Goal: Information Seeking & Learning: Learn about a topic

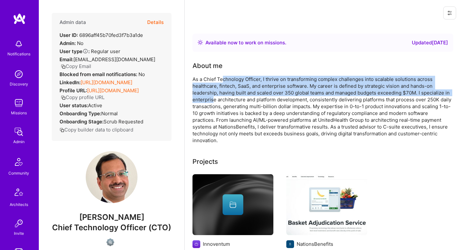
drag, startPoint x: 223, startPoint y: 82, endPoint x: 214, endPoint y: 102, distance: 22.2
click at [214, 102] on div "As a Chief Technology Officer, I thrive on transforming complex challenges into…" at bounding box center [322, 110] width 259 height 68
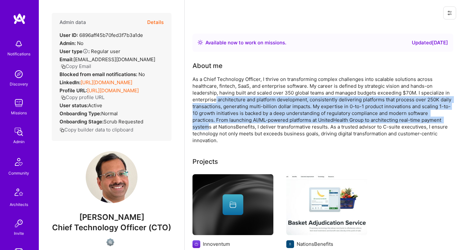
drag, startPoint x: 215, startPoint y: 100, endPoint x: 209, endPoint y: 124, distance: 24.6
click at [209, 124] on div "As a Chief Technology Officer, I thrive on transforming complex challenges into…" at bounding box center [322, 110] width 259 height 68
drag, startPoint x: 209, startPoint y: 124, endPoint x: 211, endPoint y: 98, distance: 26.3
click at [211, 100] on div "As a Chief Technology Officer, I thrive on transforming complex challenges into…" at bounding box center [322, 110] width 259 height 68
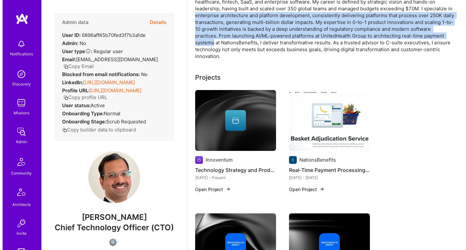
scroll to position [102, 0]
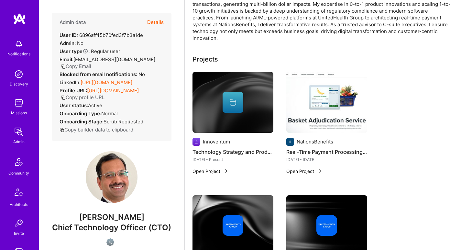
click at [235, 107] on span at bounding box center [233, 104] width 8 height 6
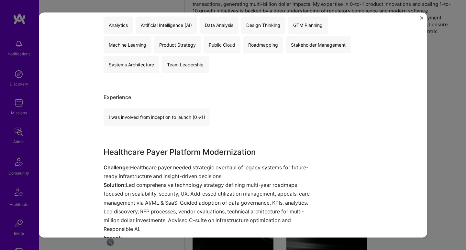
scroll to position [201, 0]
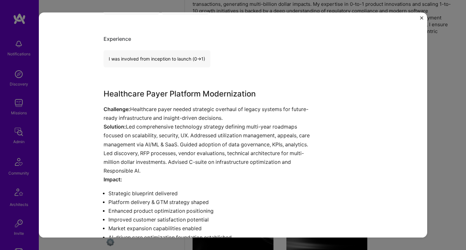
click at [235, 107] on p "Challenge: Healthcare payer needed strategic overhaul of legacy systems for fut…" at bounding box center [209, 113] width 210 height 17
drag, startPoint x: 235, startPoint y: 107, endPoint x: 175, endPoint y: 151, distance: 73.9
click at [175, 151] on div "Healthcare Payer Platform Modernization Challenge: Healthcare payer needed stra…" at bounding box center [209, 176] width 210 height 176
click at [175, 151] on p "Solution: Led comprehensive technology strategy defining multi-year roadmaps fo…" at bounding box center [209, 148] width 210 height 53
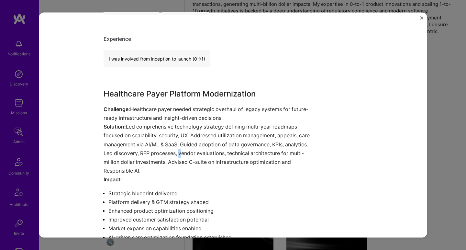
click at [175, 151] on p "Solution: Led comprehensive technology strategy defining multi-year roadmaps fo…" at bounding box center [209, 148] width 210 height 53
drag, startPoint x: 175, startPoint y: 151, endPoint x: 177, endPoint y: 120, distance: 30.8
click at [176, 122] on div "Healthcare Payer Platform Modernization Challenge: Healthcare payer needed stra…" at bounding box center [209, 176] width 210 height 176
click at [179, 106] on p "Challenge: Healthcare payer needed strategic overhaul of legacy systems for fut…" at bounding box center [209, 113] width 210 height 17
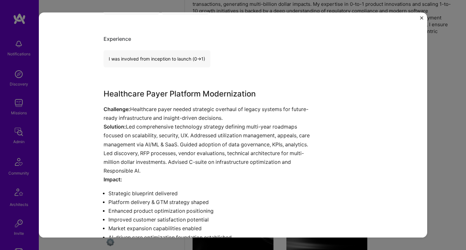
click at [179, 106] on p "Challenge: Healthcare payer needed strategic overhaul of legacy systems for fut…" at bounding box center [209, 113] width 210 height 17
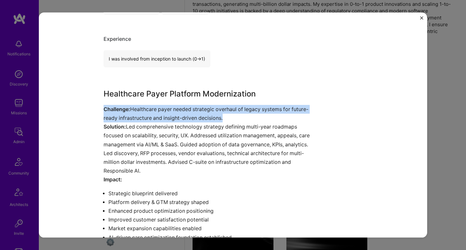
click at [179, 106] on p "Challenge: Healthcare payer needed strategic overhaul of legacy systems for fut…" at bounding box center [209, 113] width 210 height 17
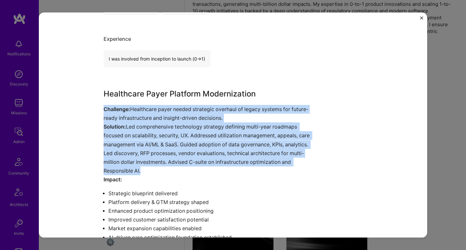
click at [143, 151] on p "Solution: Led comprehensive technology strategy defining multi-year roadmaps fo…" at bounding box center [209, 148] width 210 height 53
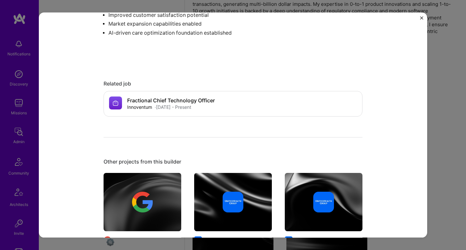
scroll to position [496, 0]
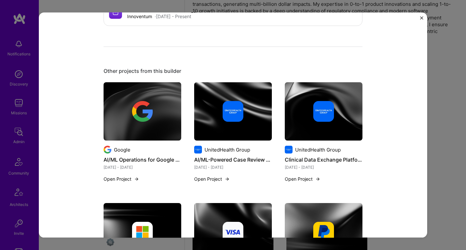
click at [148, 121] on img at bounding box center [143, 111] width 78 height 58
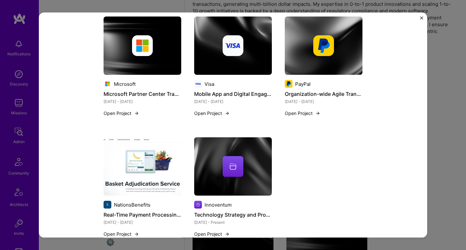
scroll to position [668, 0]
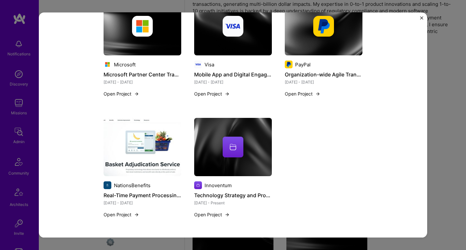
click at [143, 129] on img at bounding box center [143, 147] width 78 height 58
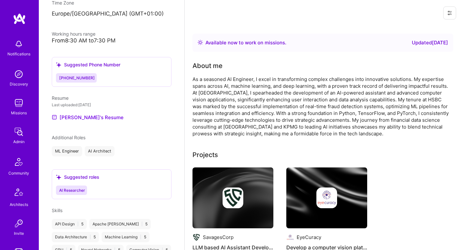
scroll to position [324, 0]
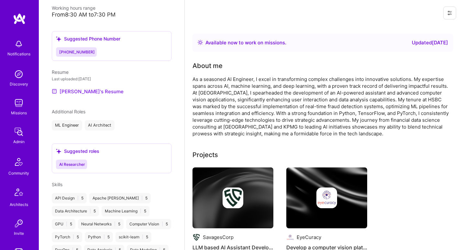
click at [66, 91] on link "Patrick's Resume" at bounding box center [88, 91] width 72 height 8
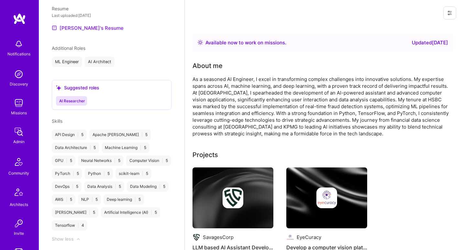
scroll to position [414, 0]
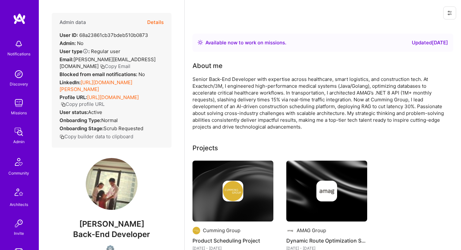
click at [133, 86] on div "LinkedIn: https://linkedin.com/in/brandon-oneal-2b6443235" at bounding box center [112, 86] width 104 height 14
click at [132, 83] on link "https://linkedin.com/in/brandon-oneal-2b6443235" at bounding box center [96, 85] width 73 height 13
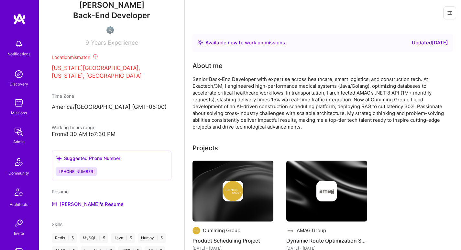
scroll to position [255, 0]
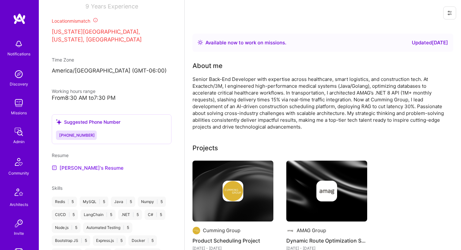
click at [73, 169] on link "Brandon's Resume" at bounding box center [88, 168] width 72 height 8
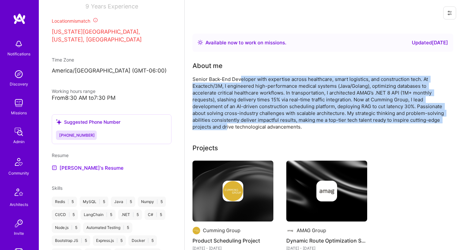
drag, startPoint x: 240, startPoint y: 81, endPoint x: 227, endPoint y: 126, distance: 46.8
click at [227, 126] on div "Senior Back-End Developer with expertise across healthcare, smart logistics, an…" at bounding box center [322, 103] width 259 height 54
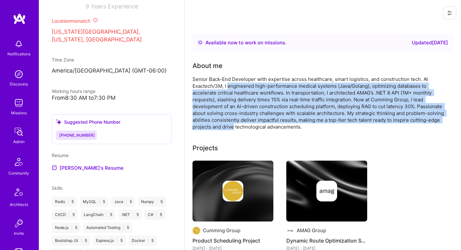
drag, startPoint x: 227, startPoint y: 126, endPoint x: 241, endPoint y: 84, distance: 43.9
click at [241, 84] on div "Senior Back-End Developer with expertise across healthcare, smart logistics, an…" at bounding box center [322, 103] width 259 height 54
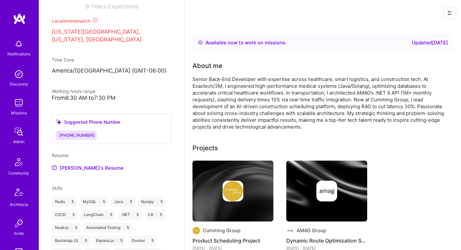
click at [243, 82] on div "Senior Back-End Developer with expertise across healthcare, smart logistics, an…" at bounding box center [322, 103] width 259 height 54
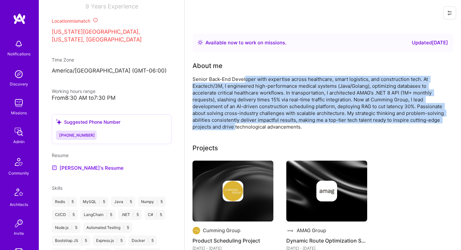
drag, startPoint x: 245, startPoint y: 77, endPoint x: 236, endPoint y: 125, distance: 49.0
click at [236, 125] on div "Senior Back-End Developer with expertise across healthcare, smart logistics, an…" at bounding box center [322, 103] width 259 height 54
drag, startPoint x: 236, startPoint y: 123, endPoint x: 252, endPoint y: 79, distance: 46.6
click at [252, 79] on div "Senior Back-End Developer with expertise across healthcare, smart logistics, an…" at bounding box center [322, 103] width 259 height 54
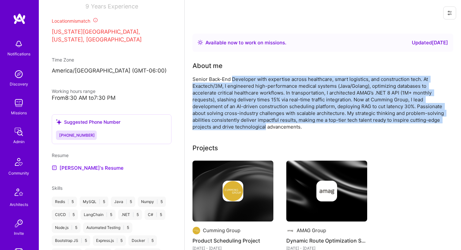
click at [252, 79] on div "Senior Back-End Developer with expertise across healthcare, smart logistics, an…" at bounding box center [322, 103] width 259 height 54
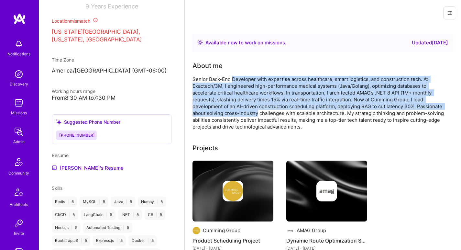
drag, startPoint x: 252, startPoint y: 79, endPoint x: 251, endPoint y: 110, distance: 30.8
click at [251, 110] on div "Senior Back-End Developer with expertise across healthcare, smart logistics, an…" at bounding box center [322, 103] width 259 height 54
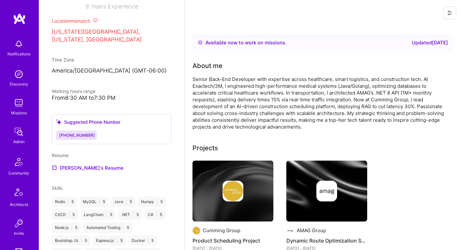
scroll to position [18, 0]
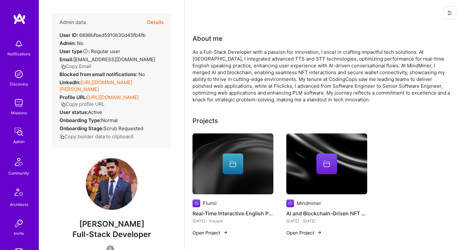
click at [97, 92] on link "https://linkedin.com/in/muhammad-bilal-ashraf-360bb1151" at bounding box center [96, 85] width 73 height 13
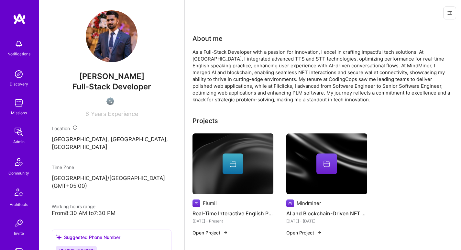
scroll to position [238, 0]
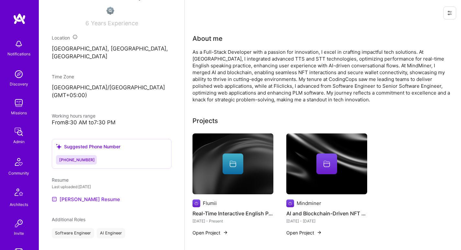
click at [68, 195] on link "Muhammad Bilal's Resume" at bounding box center [86, 199] width 68 height 8
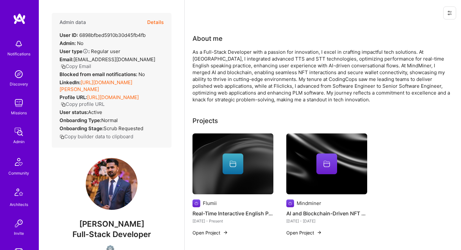
scroll to position [87, 0]
